Goal: Navigation & Orientation: Understand site structure

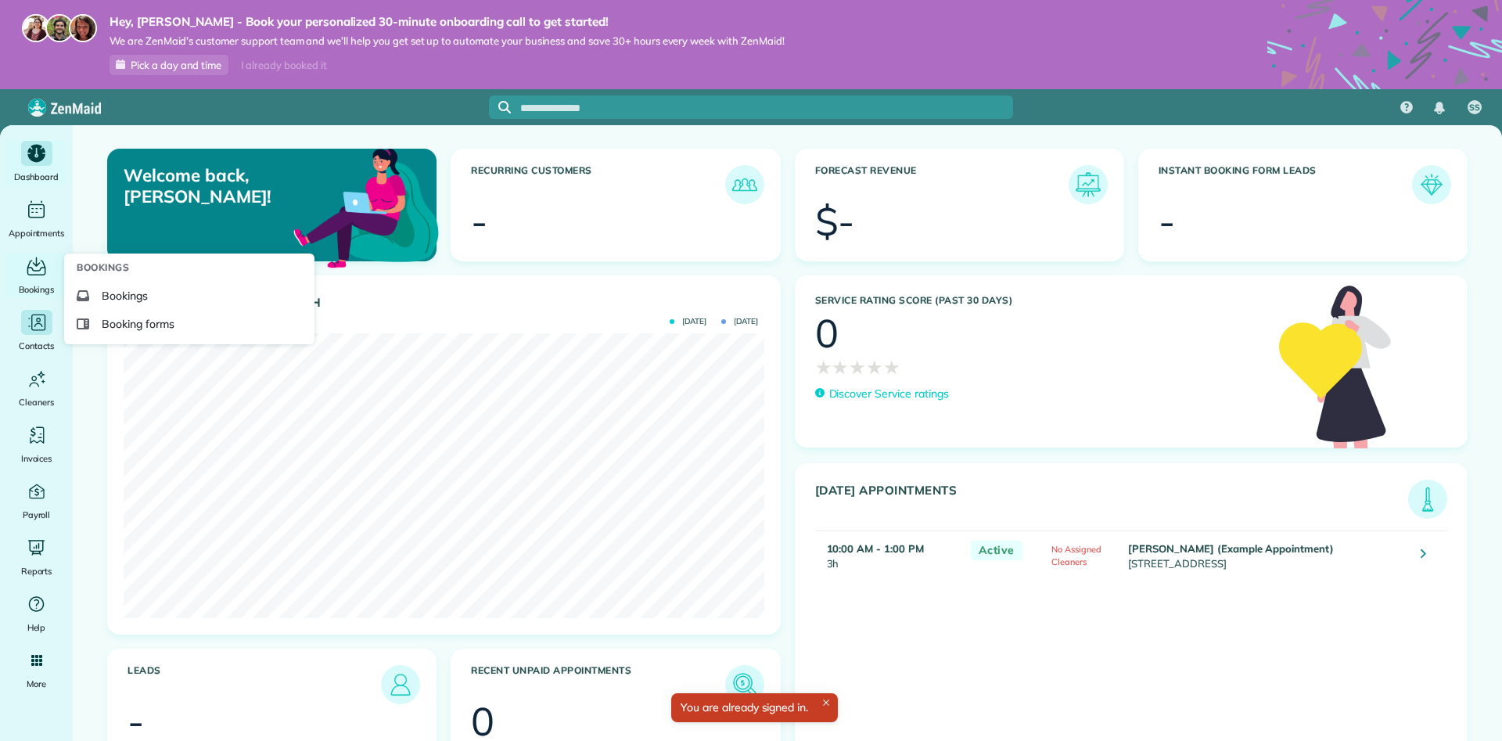
scroll to position [285, 640]
click at [139, 320] on span "Booking forms" at bounding box center [138, 324] width 73 height 16
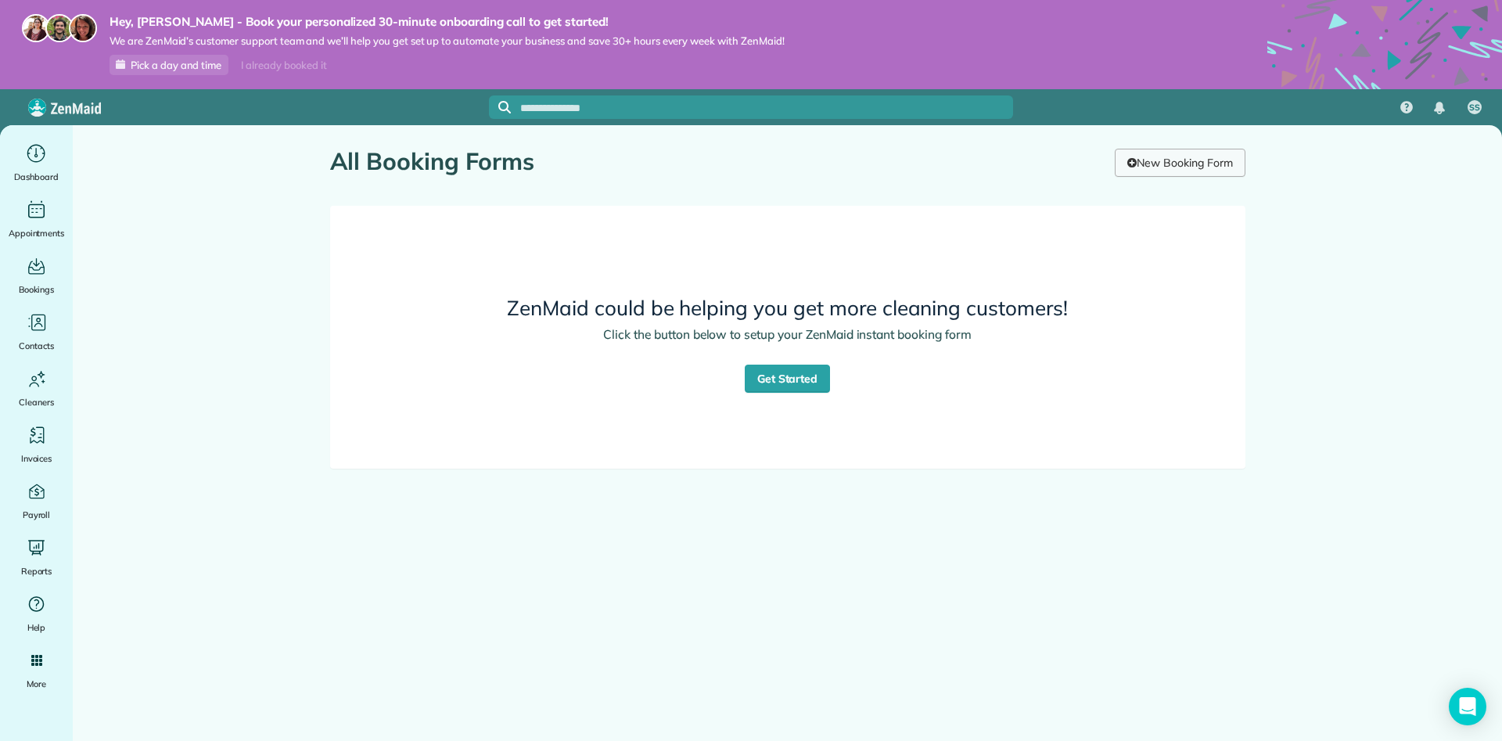
click at [1151, 173] on link "New Booking Form" at bounding box center [1180, 163] width 130 height 28
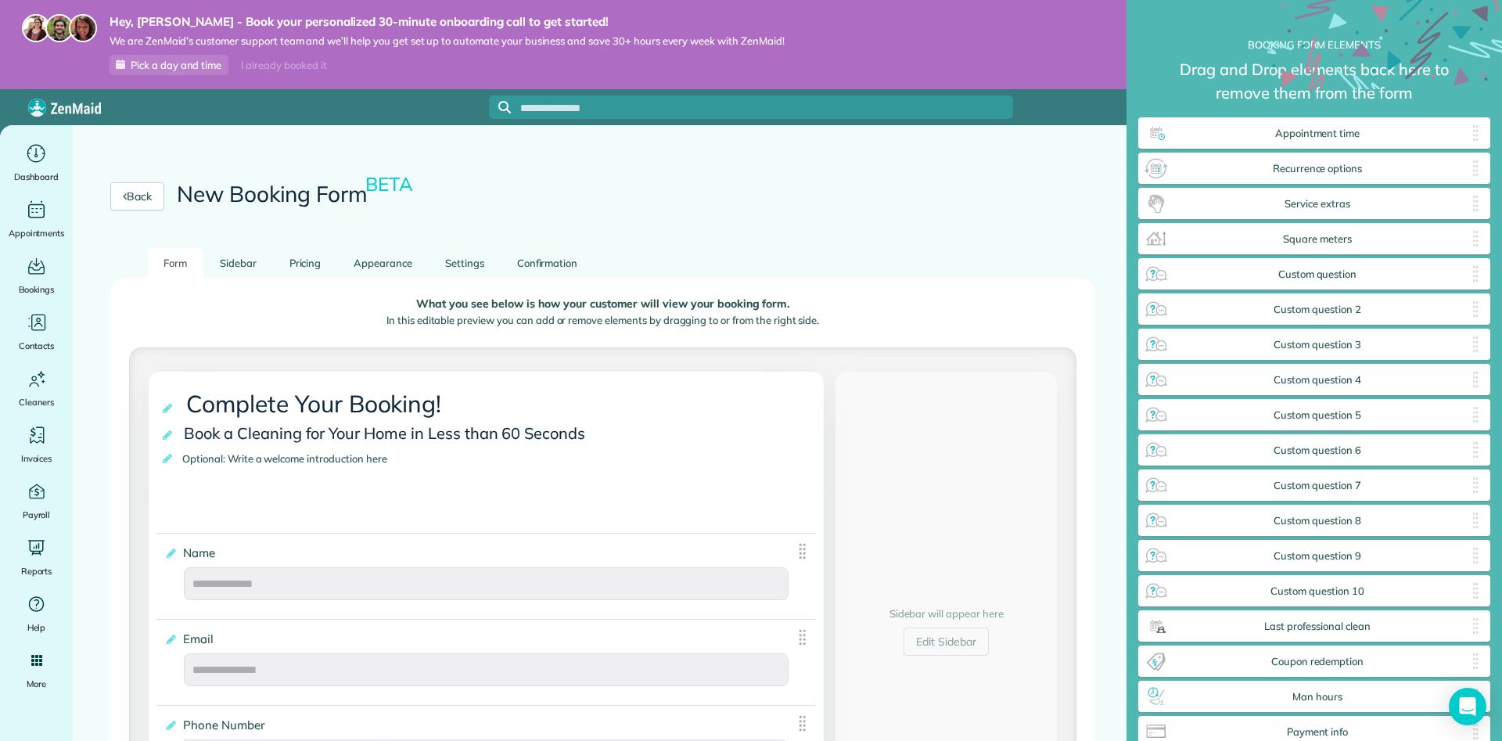
scroll to position [95, 0]
click at [268, 248] on link "Sidebar" at bounding box center [238, 263] width 68 height 31
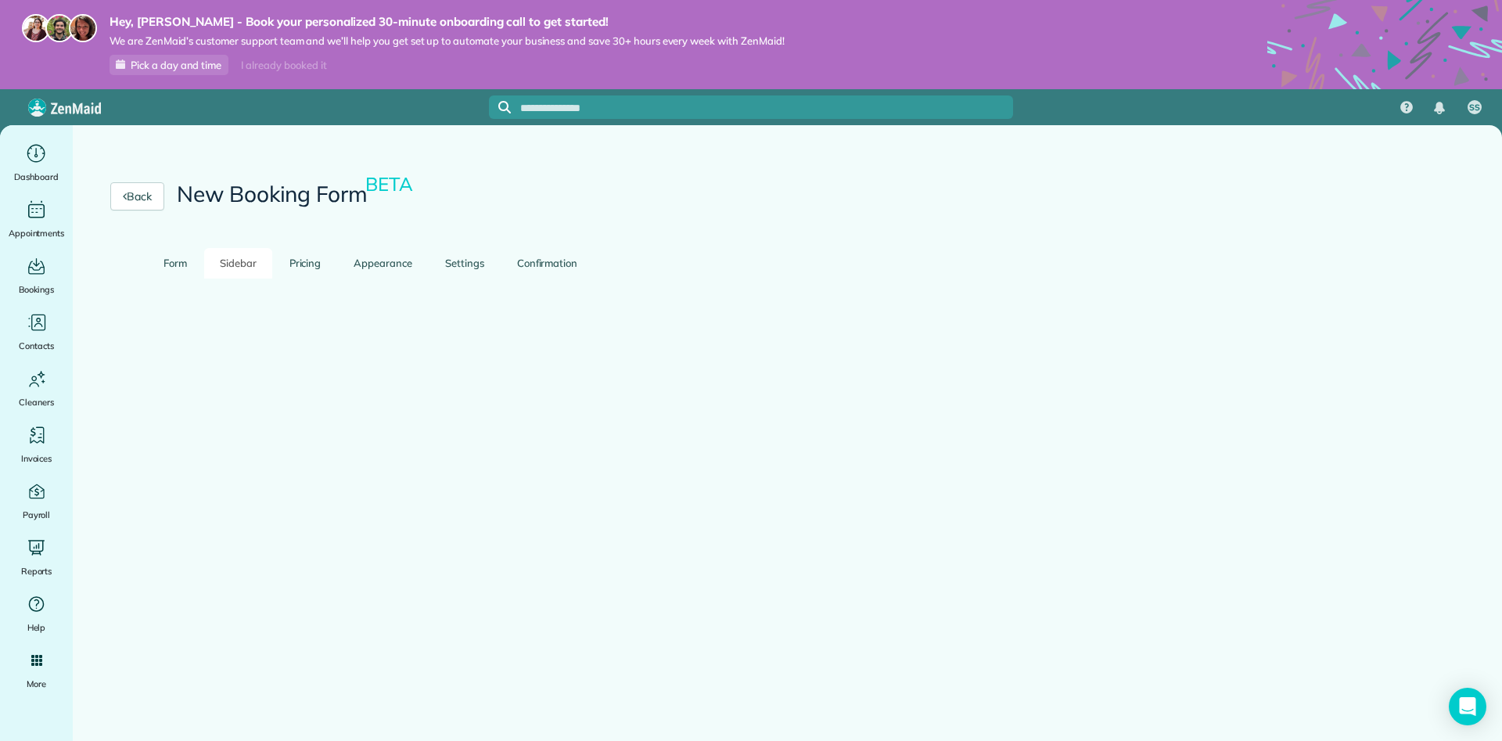
scroll to position [0, 0]
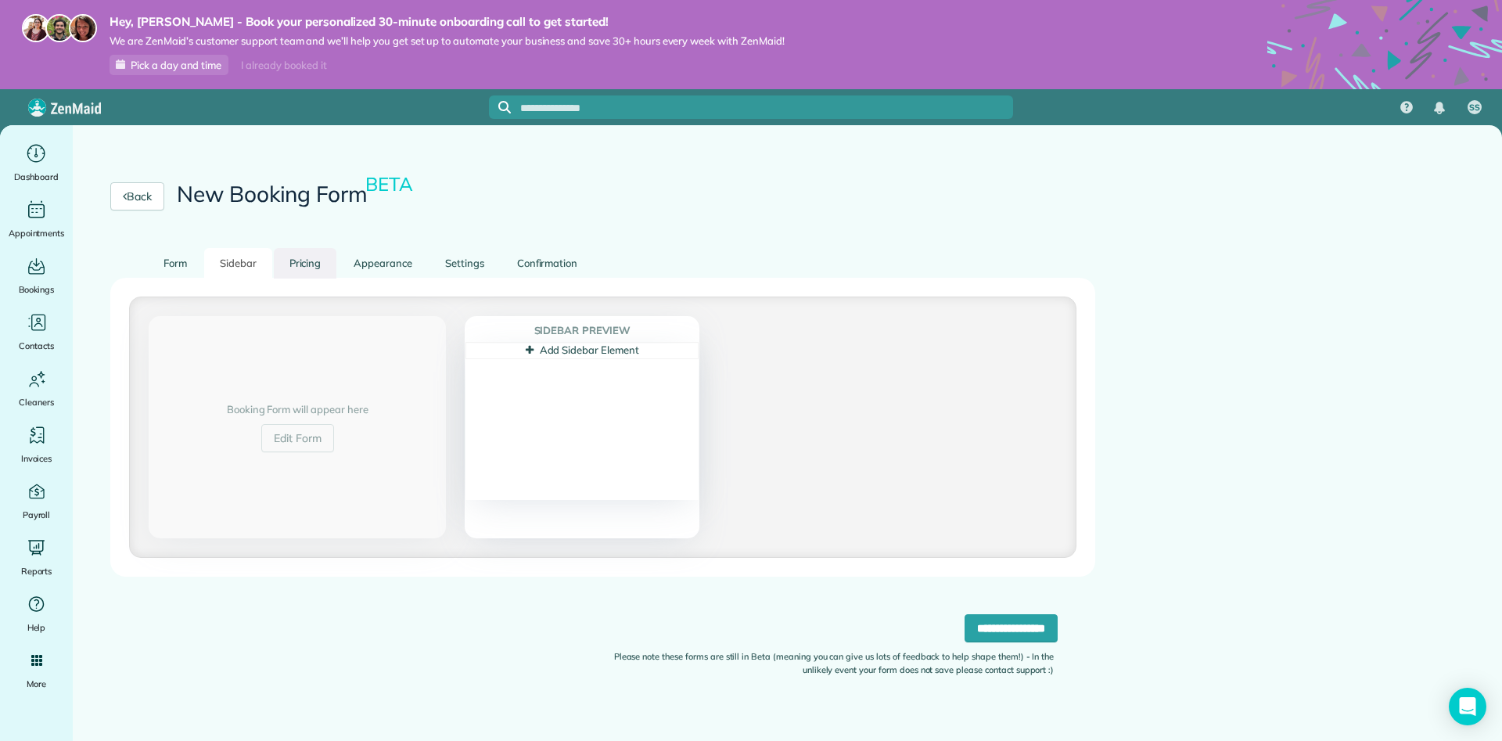
click at [302, 266] on link "Pricing" at bounding box center [305, 263] width 63 height 31
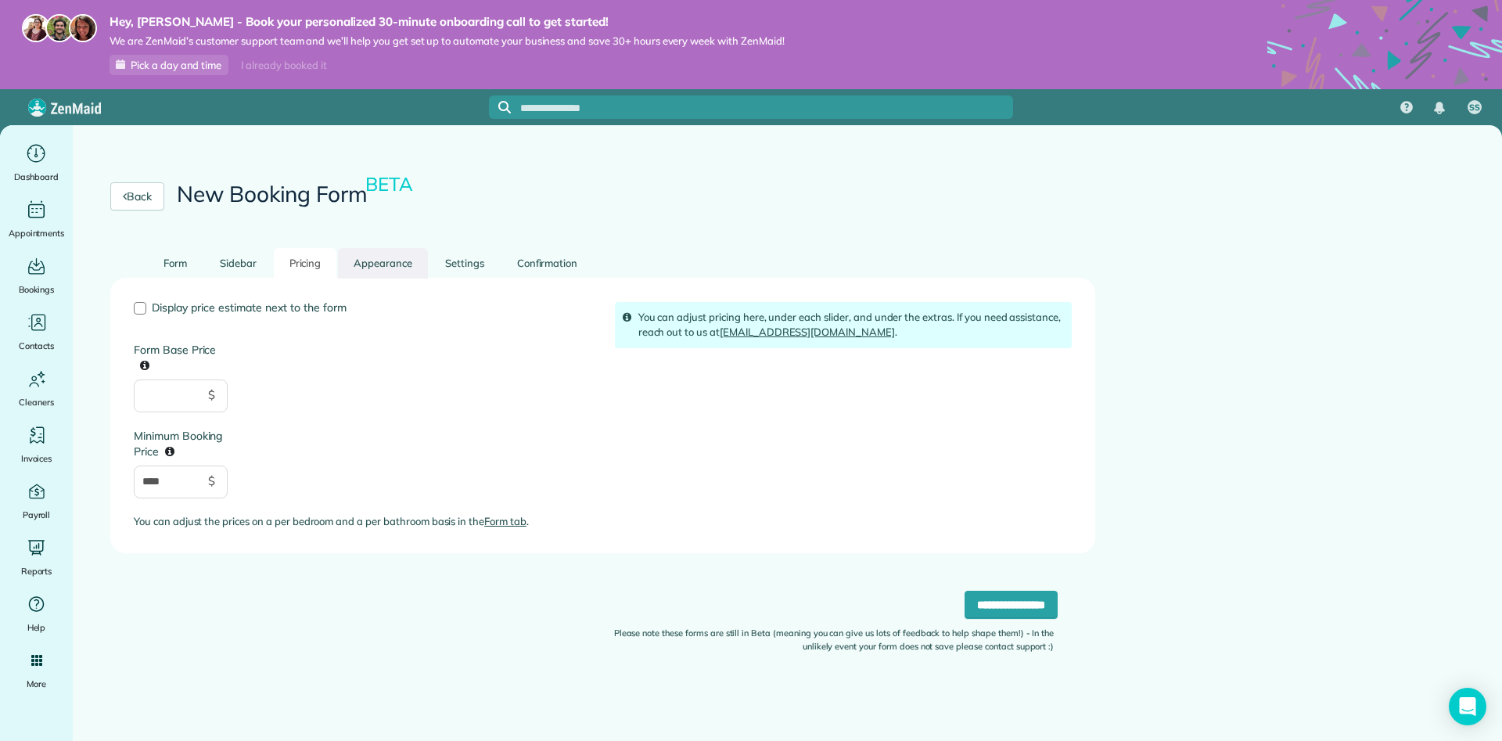
click at [371, 262] on link "Appearance" at bounding box center [383, 263] width 90 height 31
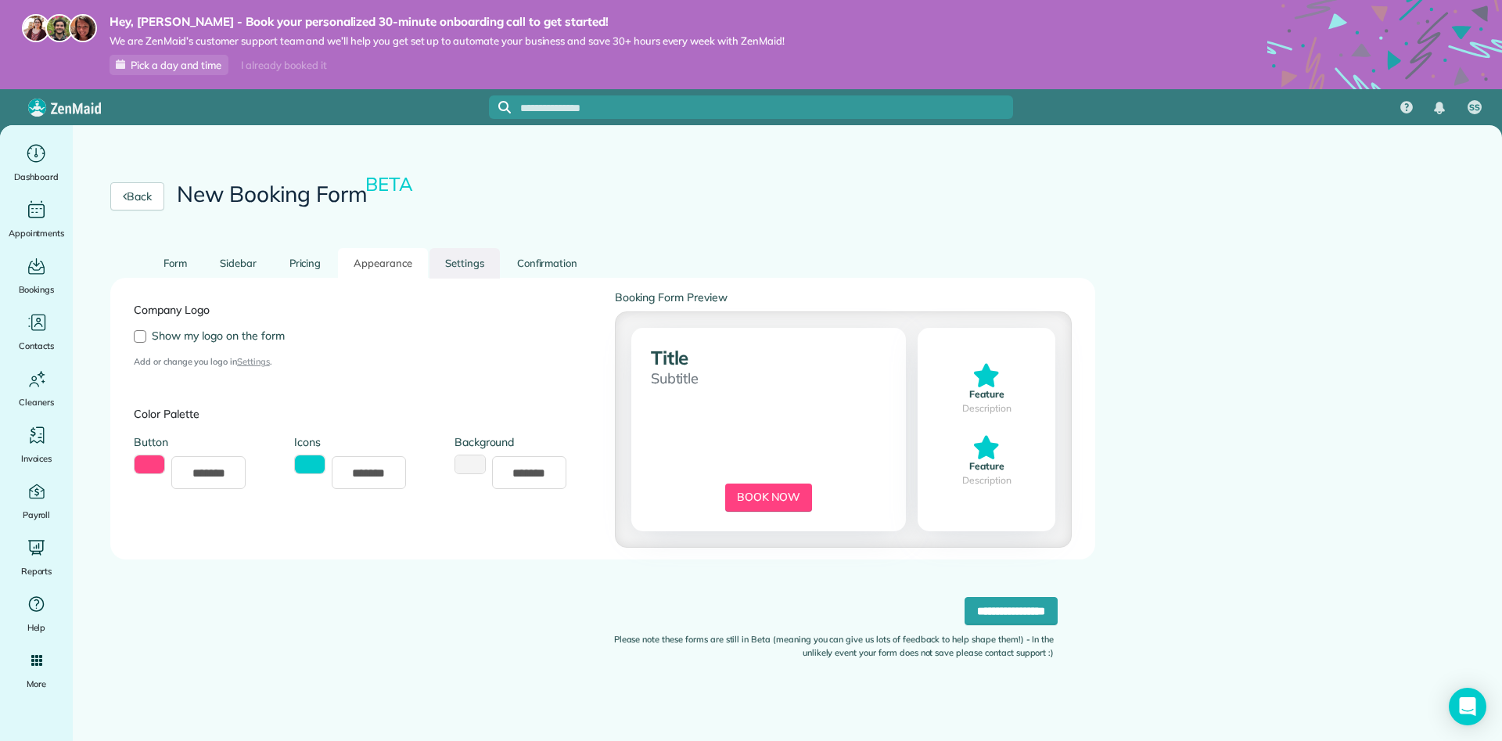
click at [469, 262] on link "Settings" at bounding box center [465, 263] width 70 height 31
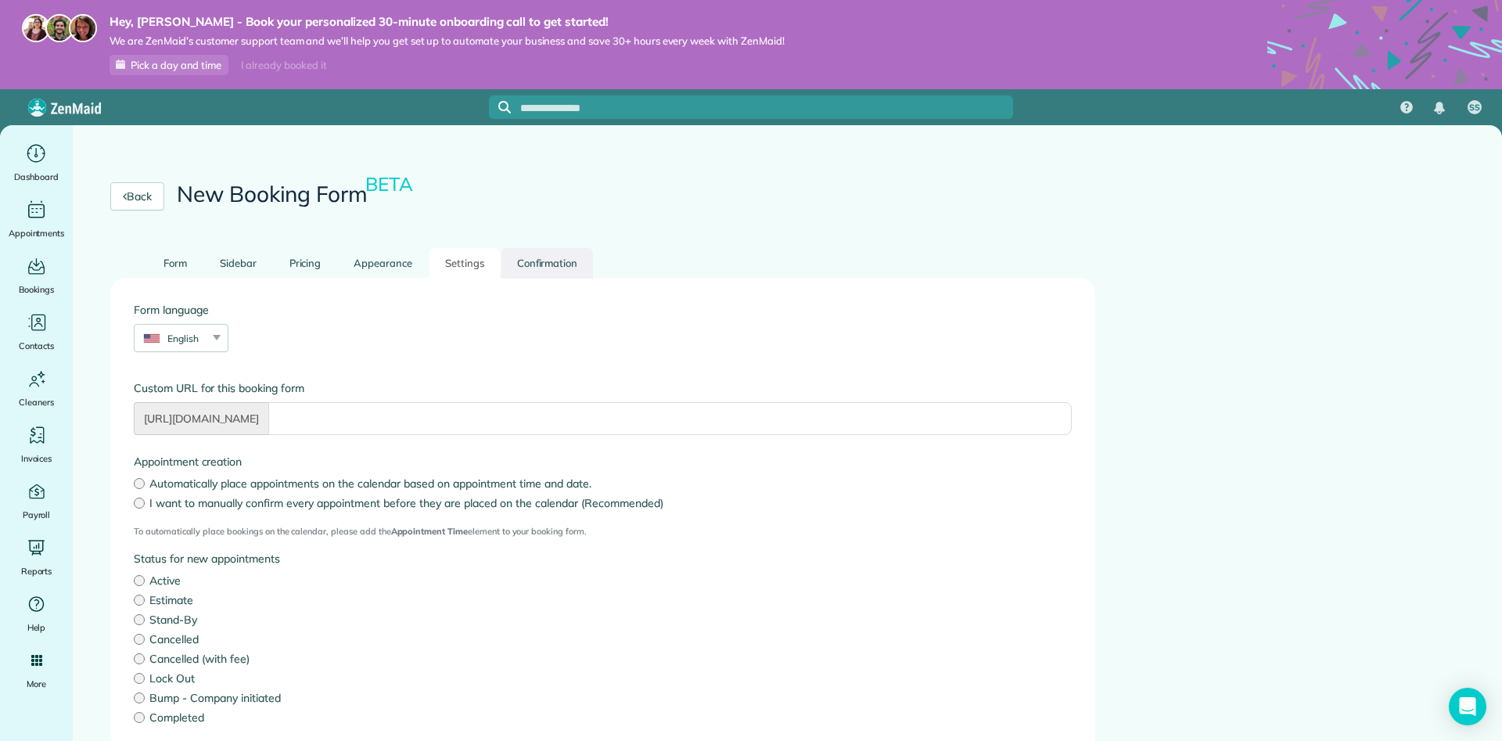
click at [559, 256] on link "Confirmation" at bounding box center [548, 263] width 92 height 31
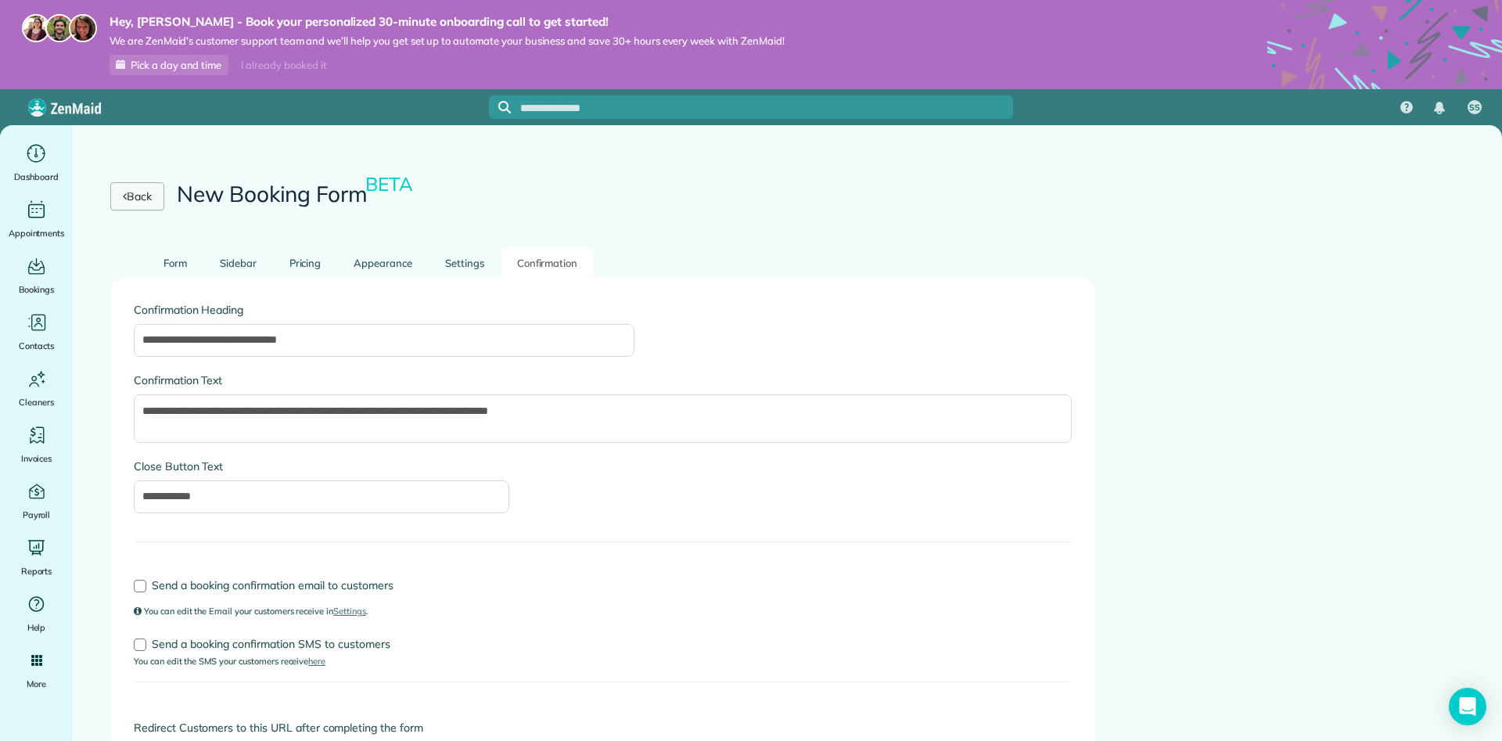
click at [135, 194] on link "Back" at bounding box center [137, 196] width 54 height 28
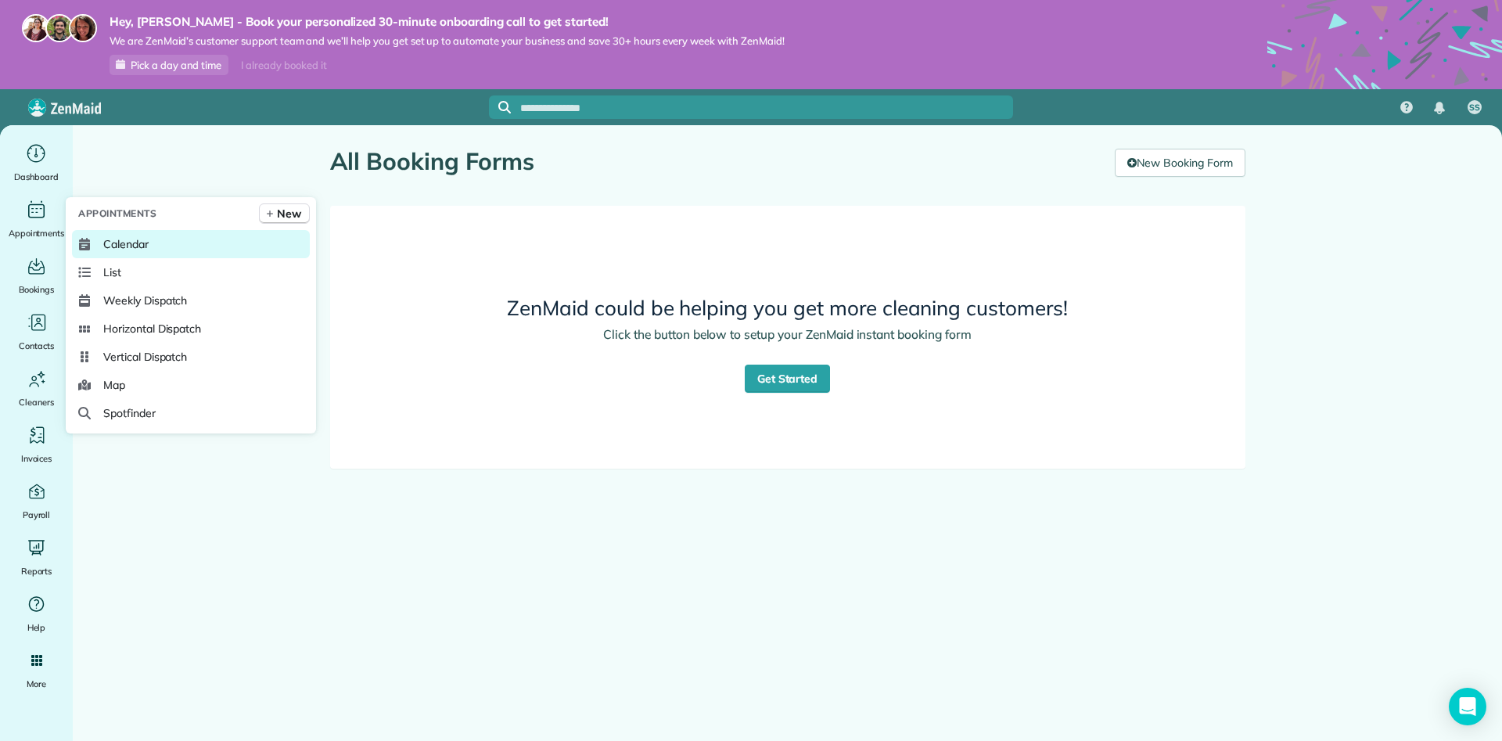
click at [107, 237] on span "Calendar" at bounding box center [125, 244] width 45 height 16
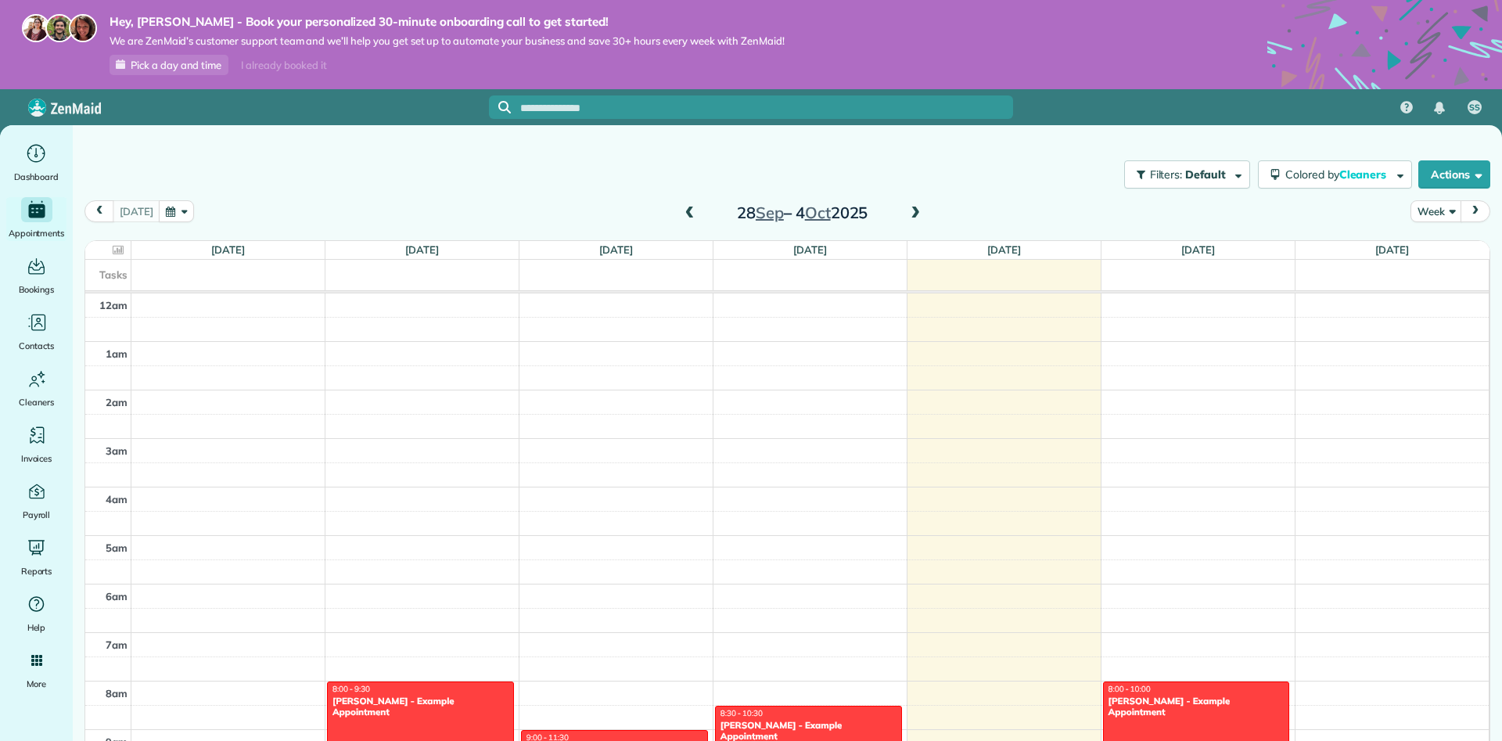
scroll to position [340, 0]
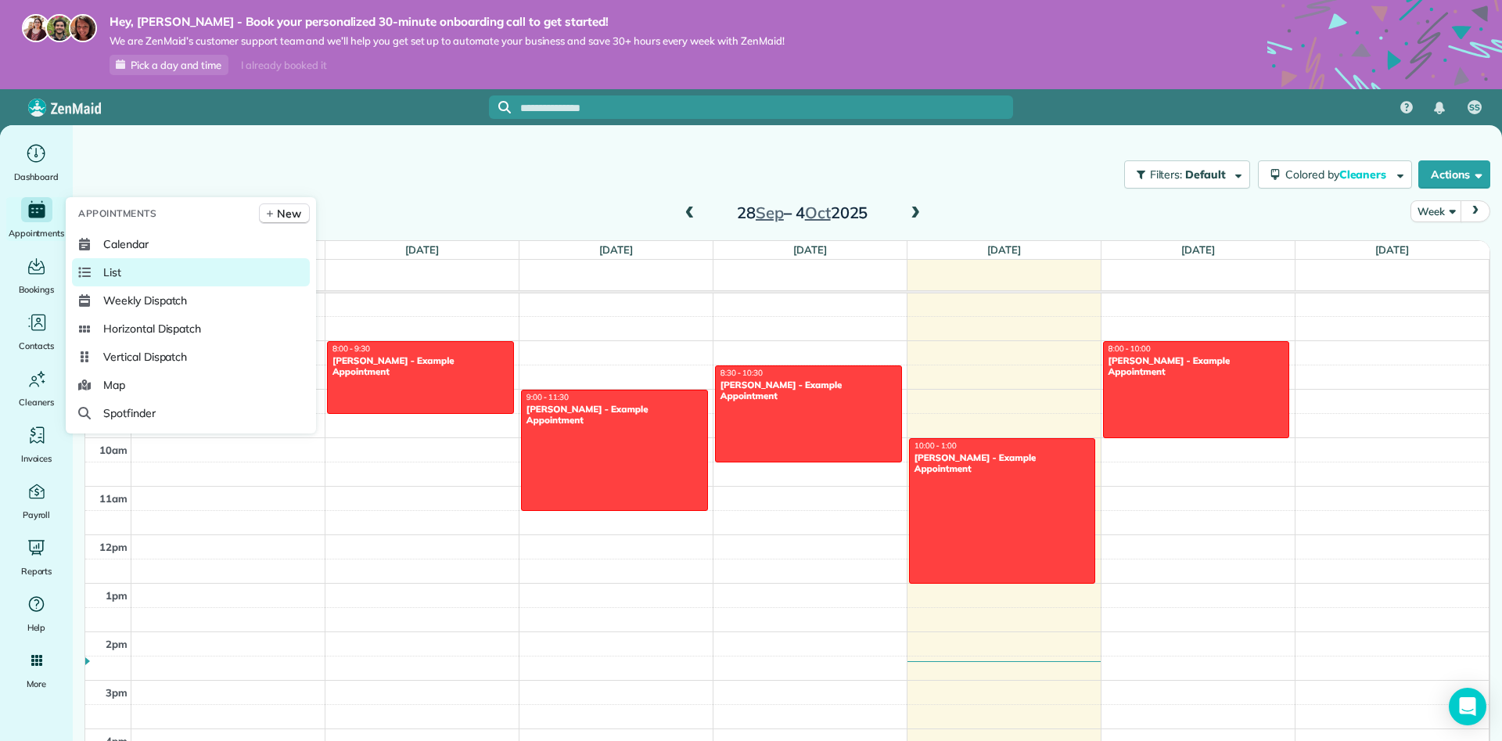
click at [153, 280] on link "List" at bounding box center [191, 272] width 238 height 28
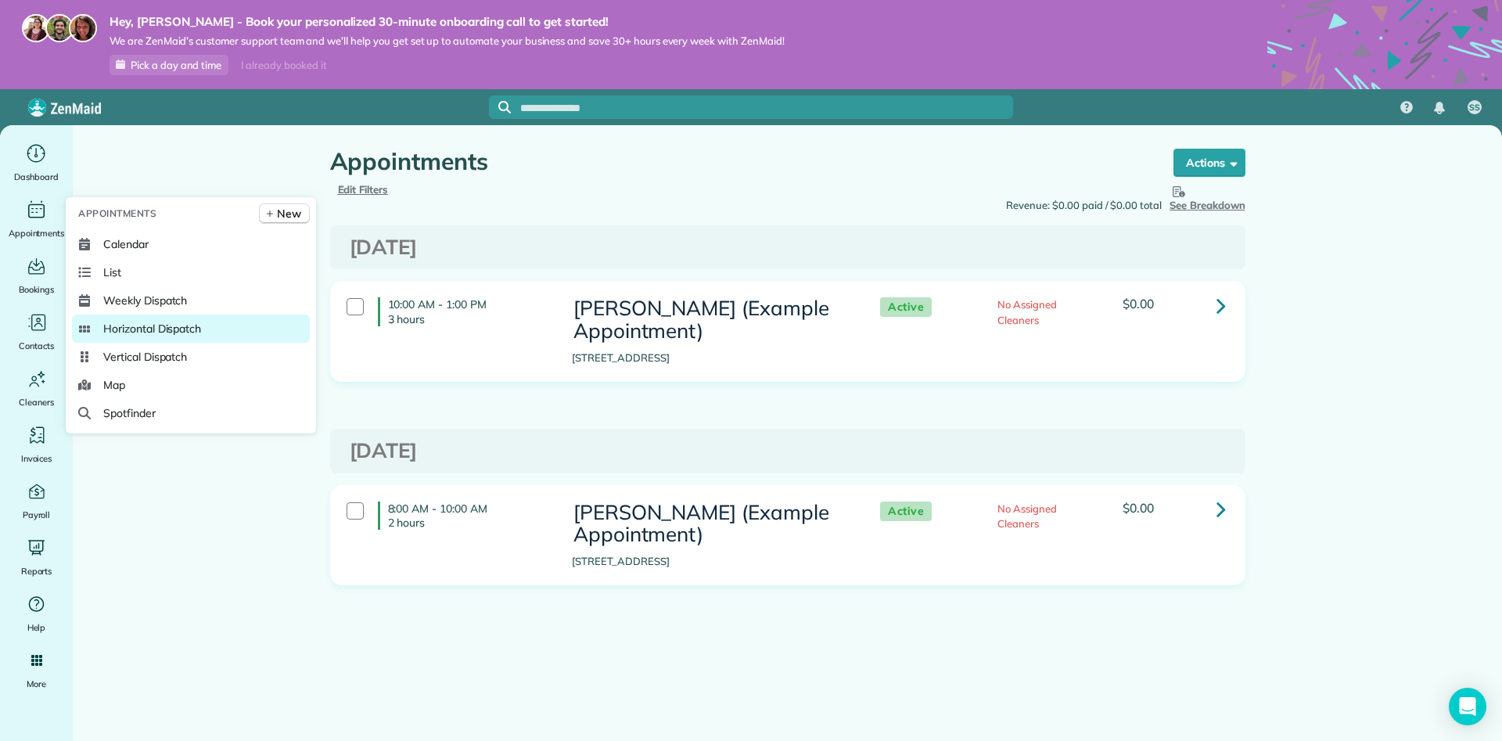
click at [135, 322] on span "Horizontal Dispatch" at bounding box center [152, 329] width 98 height 16
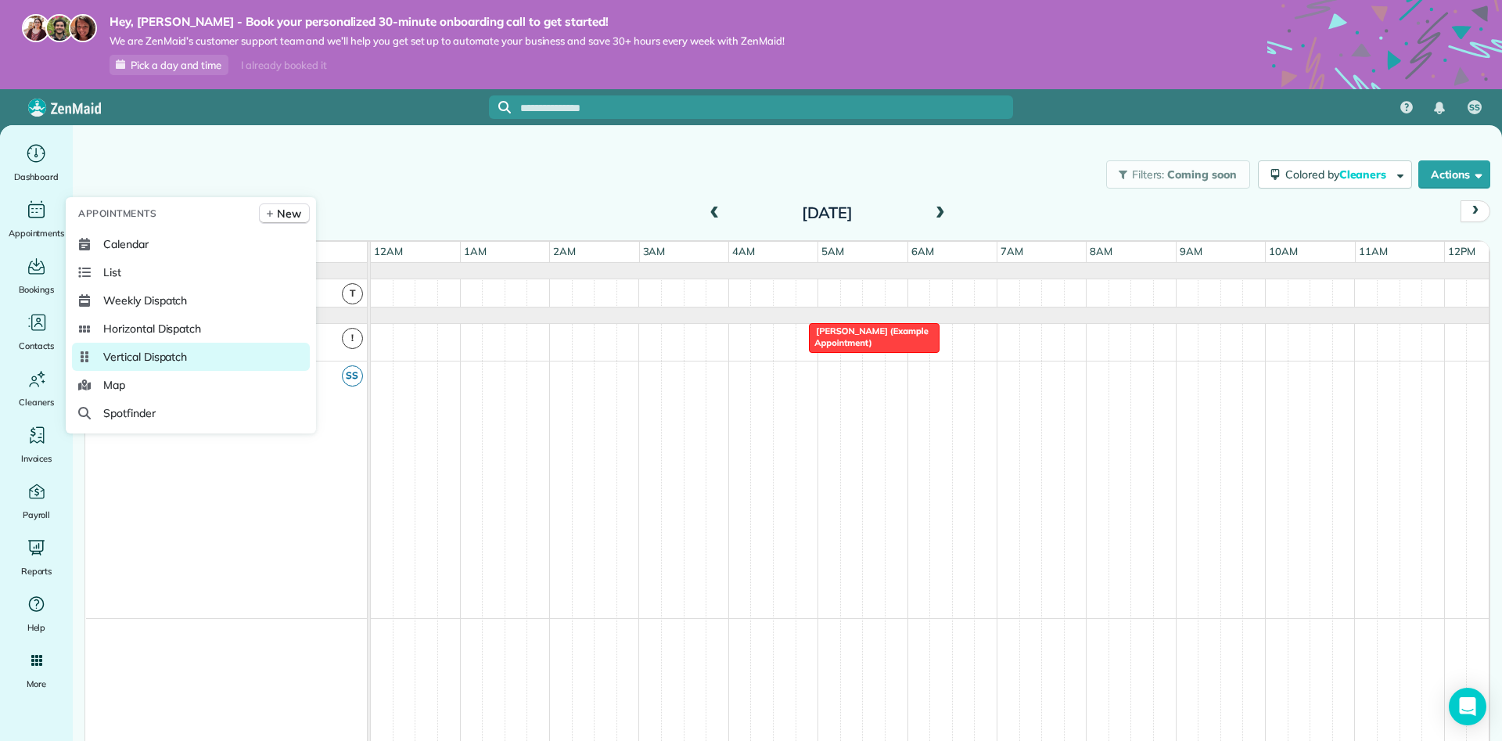
click at [134, 358] on span "Vertical Dispatch" at bounding box center [145, 357] width 84 height 16
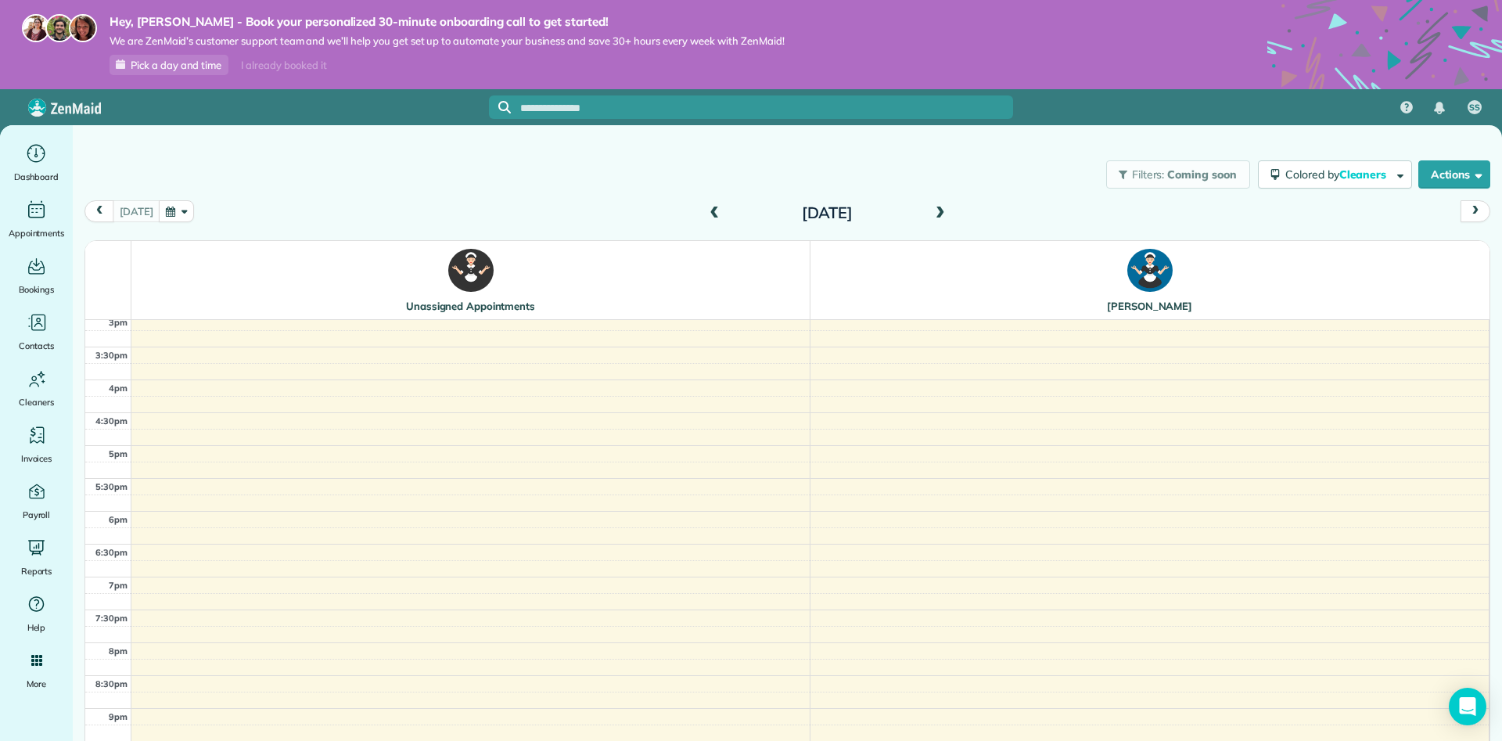
scroll to position [390, 0]
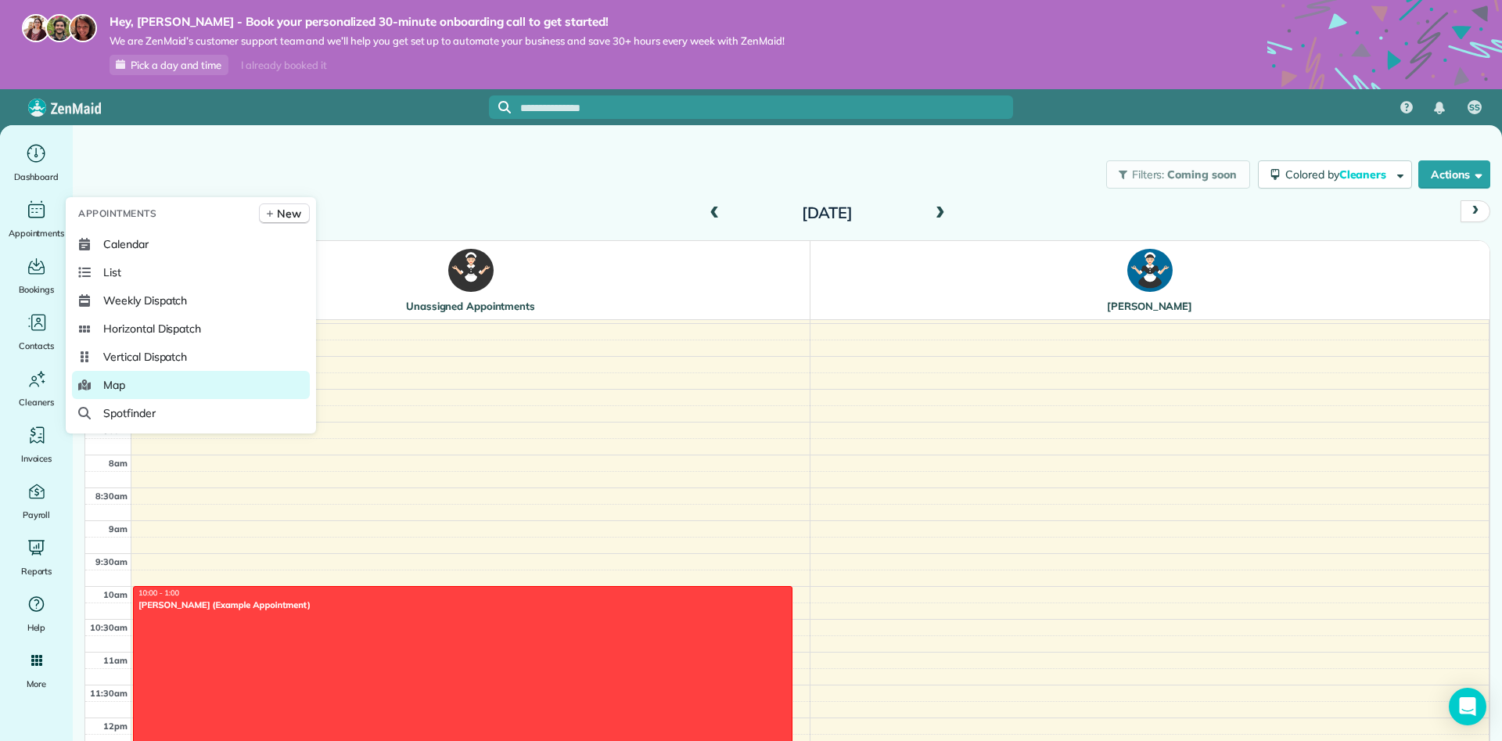
click at [123, 376] on link "Map" at bounding box center [191, 385] width 238 height 28
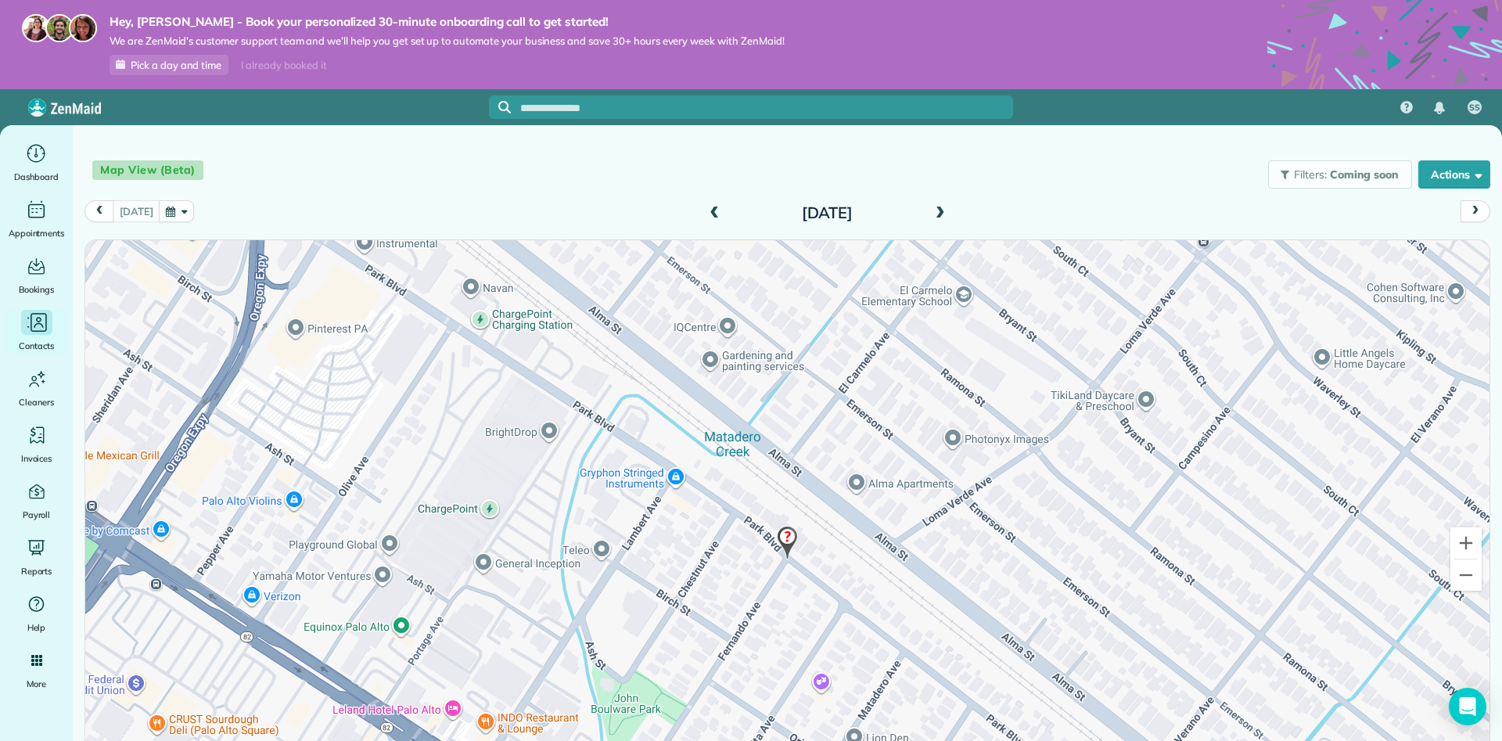
click at [41, 333] on icon "Main" at bounding box center [36, 322] width 23 height 23
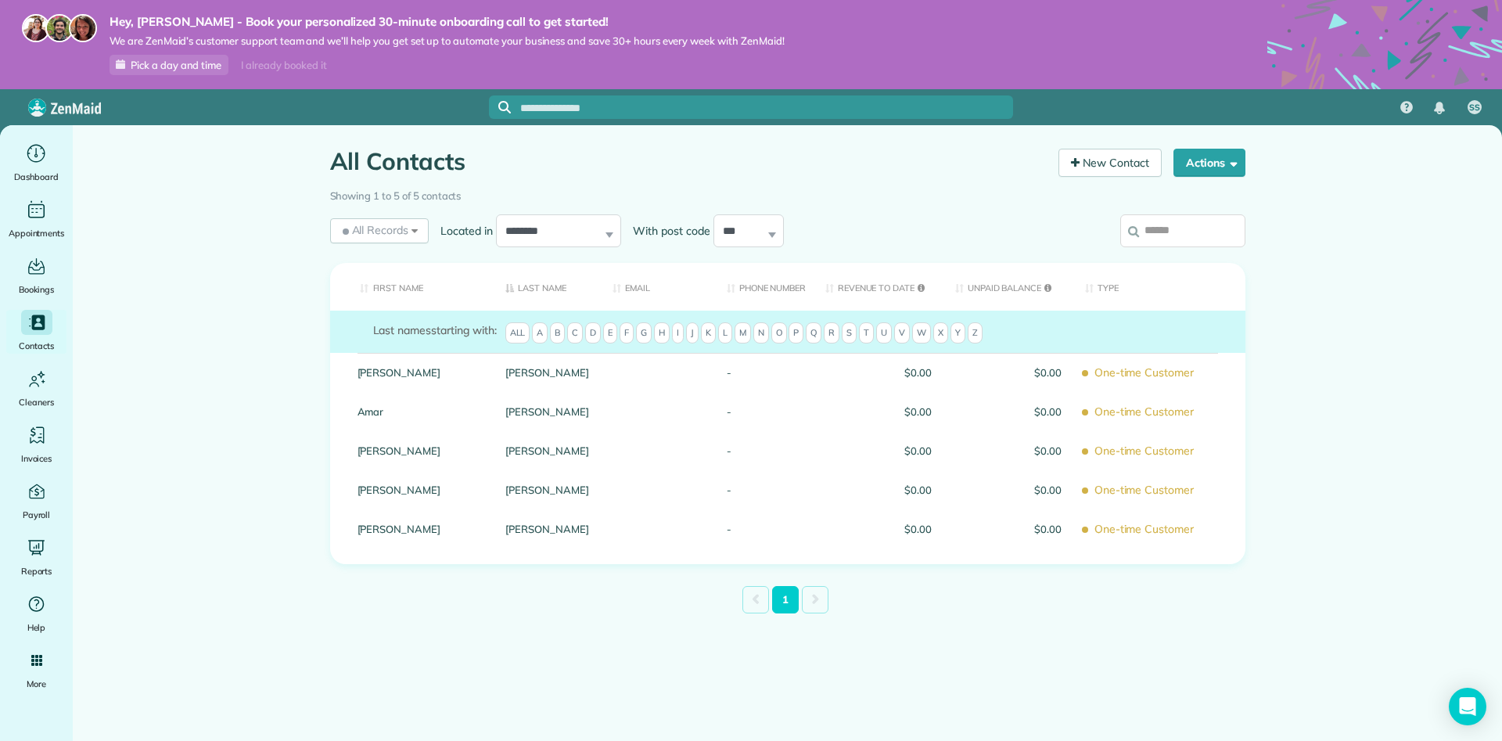
click at [143, 311] on main "All Contacts Contacts in [GEOGRAPHIC_DATA] [2 min] New Contact Actions New Cont…" at bounding box center [788, 495] width 1430 height 741
click at [31, 484] on icon "Main" at bounding box center [36, 491] width 21 height 21
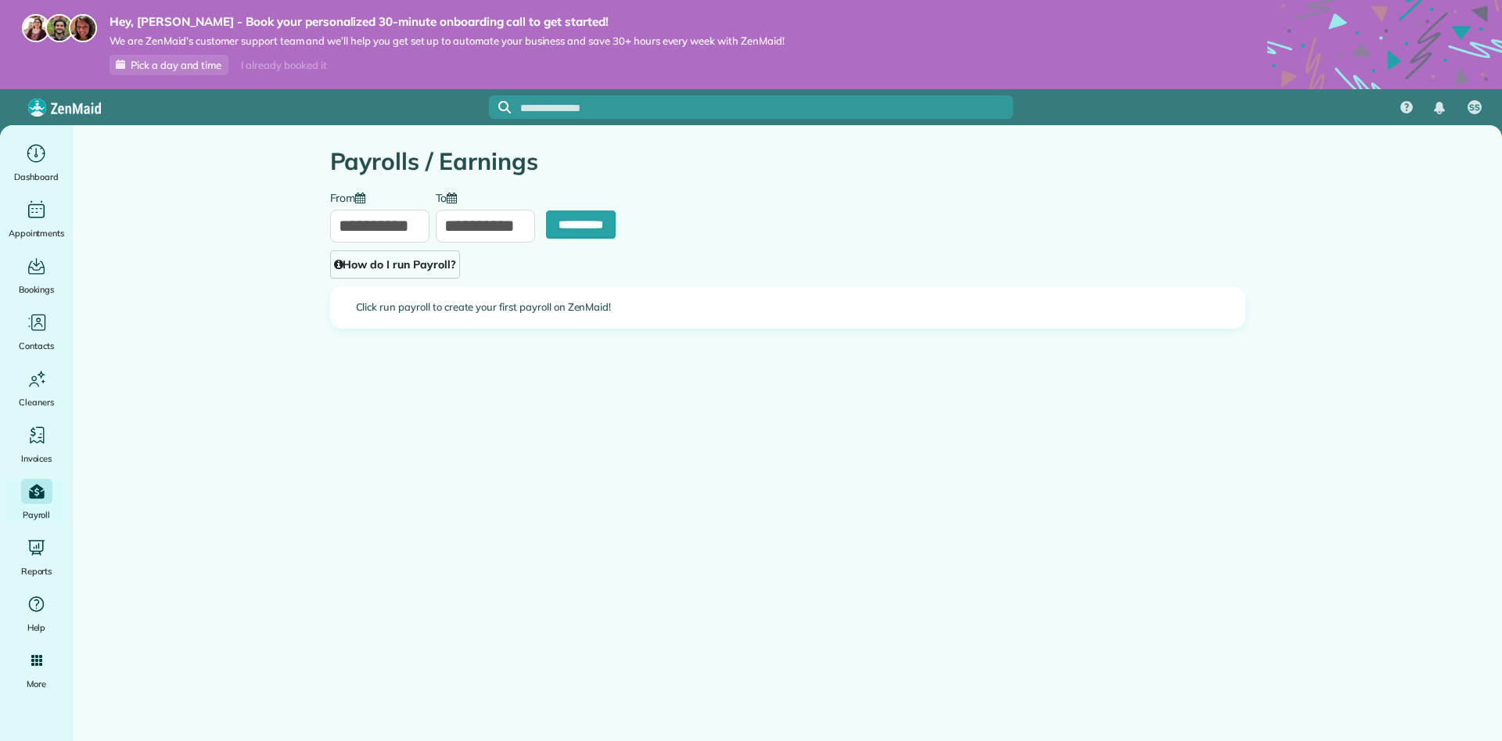
type input "**********"
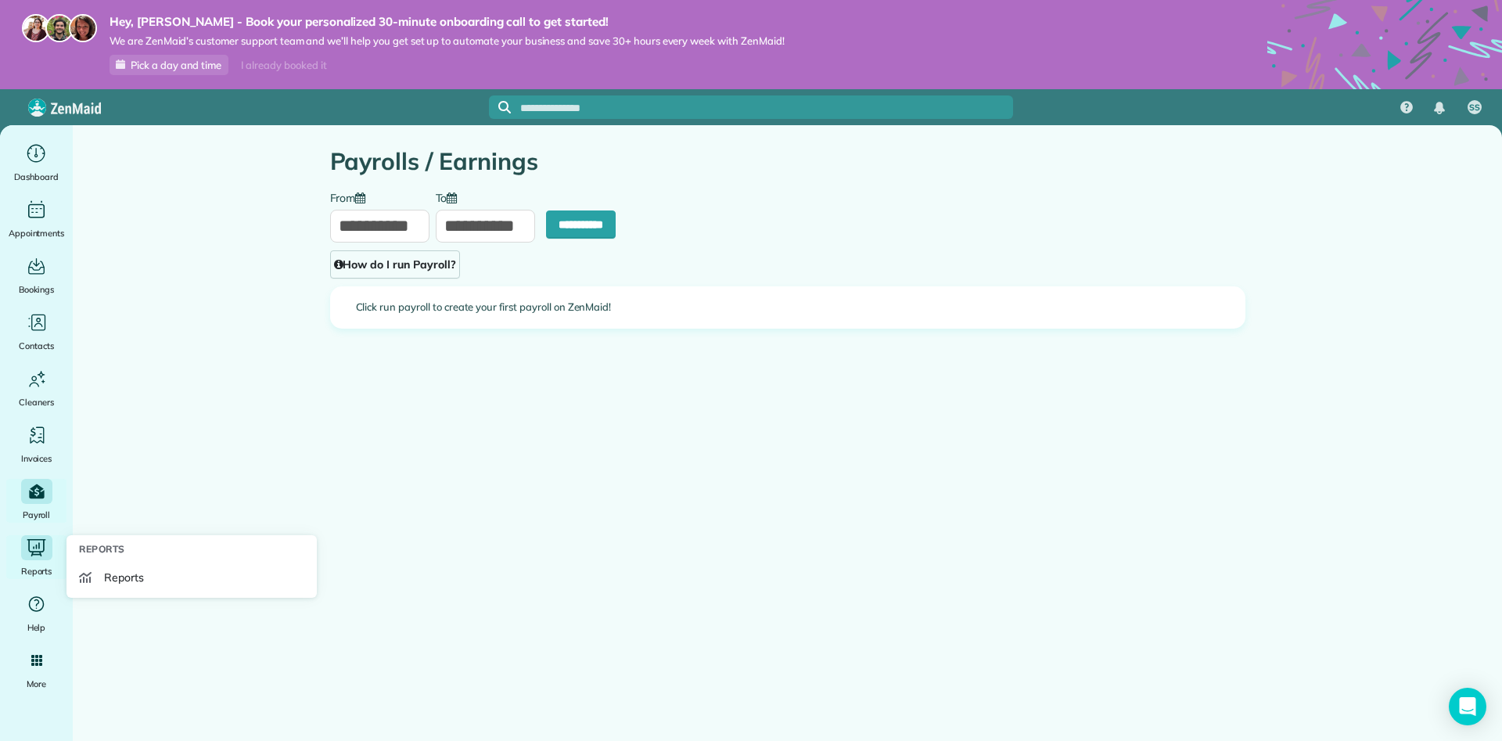
click at [36, 541] on icon "Main" at bounding box center [36, 548] width 23 height 21
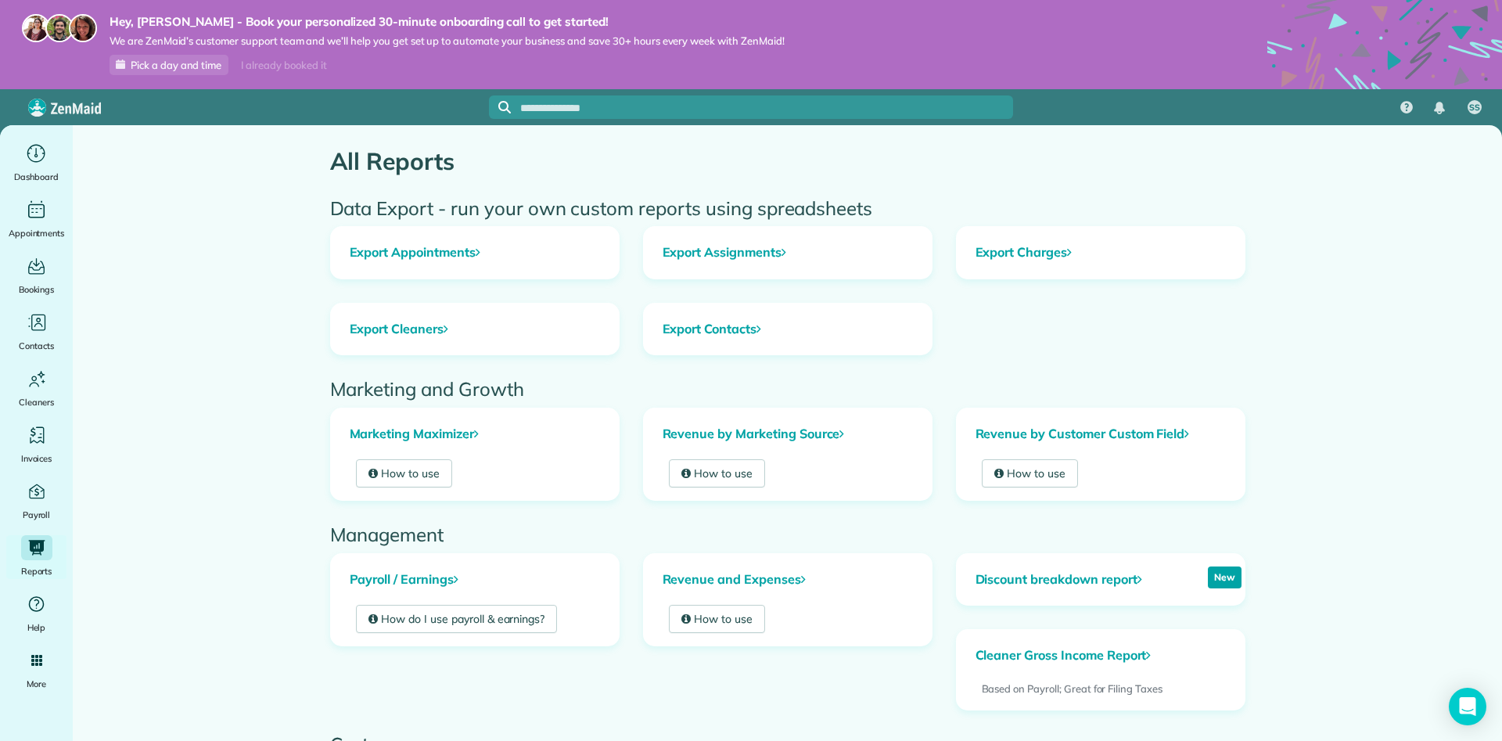
scroll to position [154, 0]
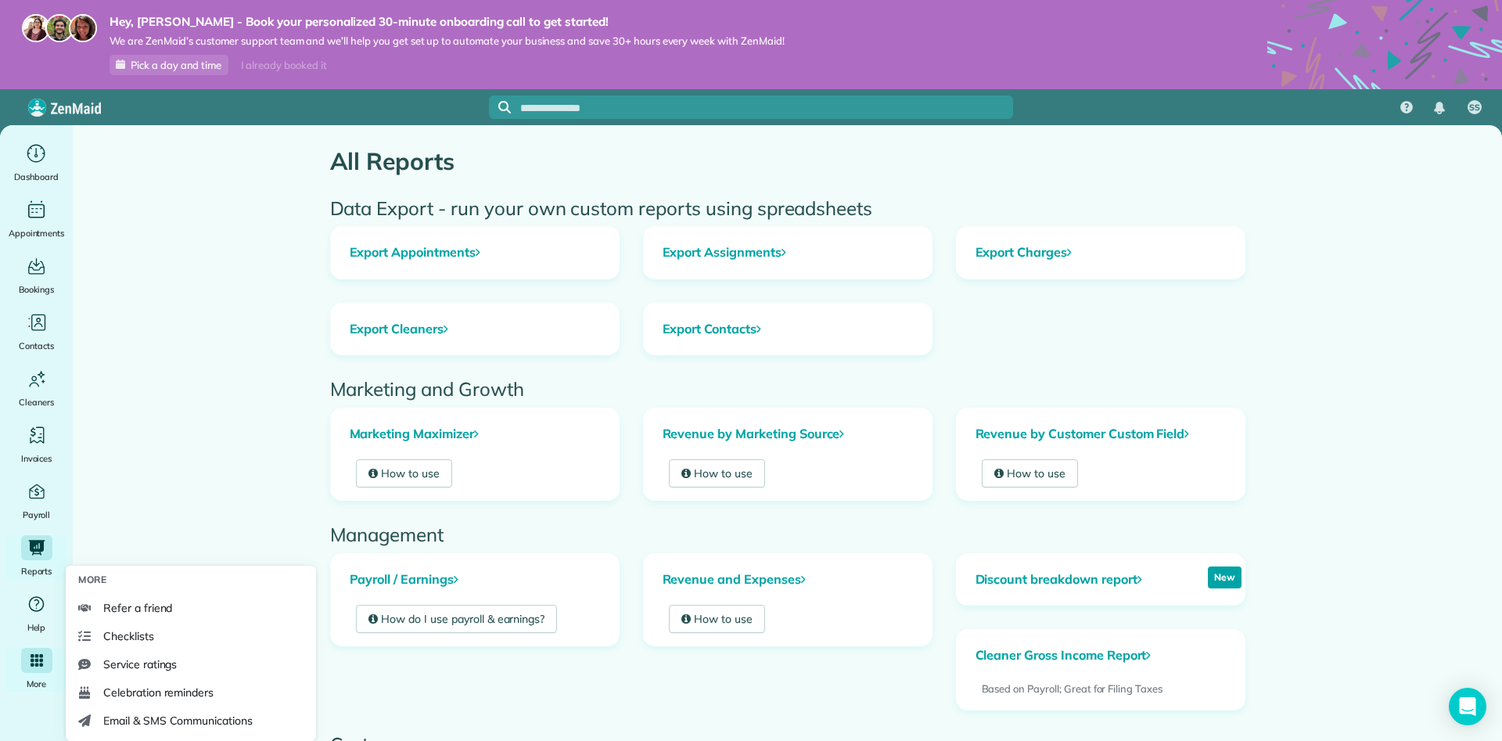
click at [38, 665] on icon "Main" at bounding box center [37, 660] width 13 height 13
click at [38, 653] on icon "Main" at bounding box center [36, 660] width 14 height 14
click at [163, 634] on link "Checklists" at bounding box center [191, 636] width 238 height 28
